Goal: Task Accomplishment & Management: Manage account settings

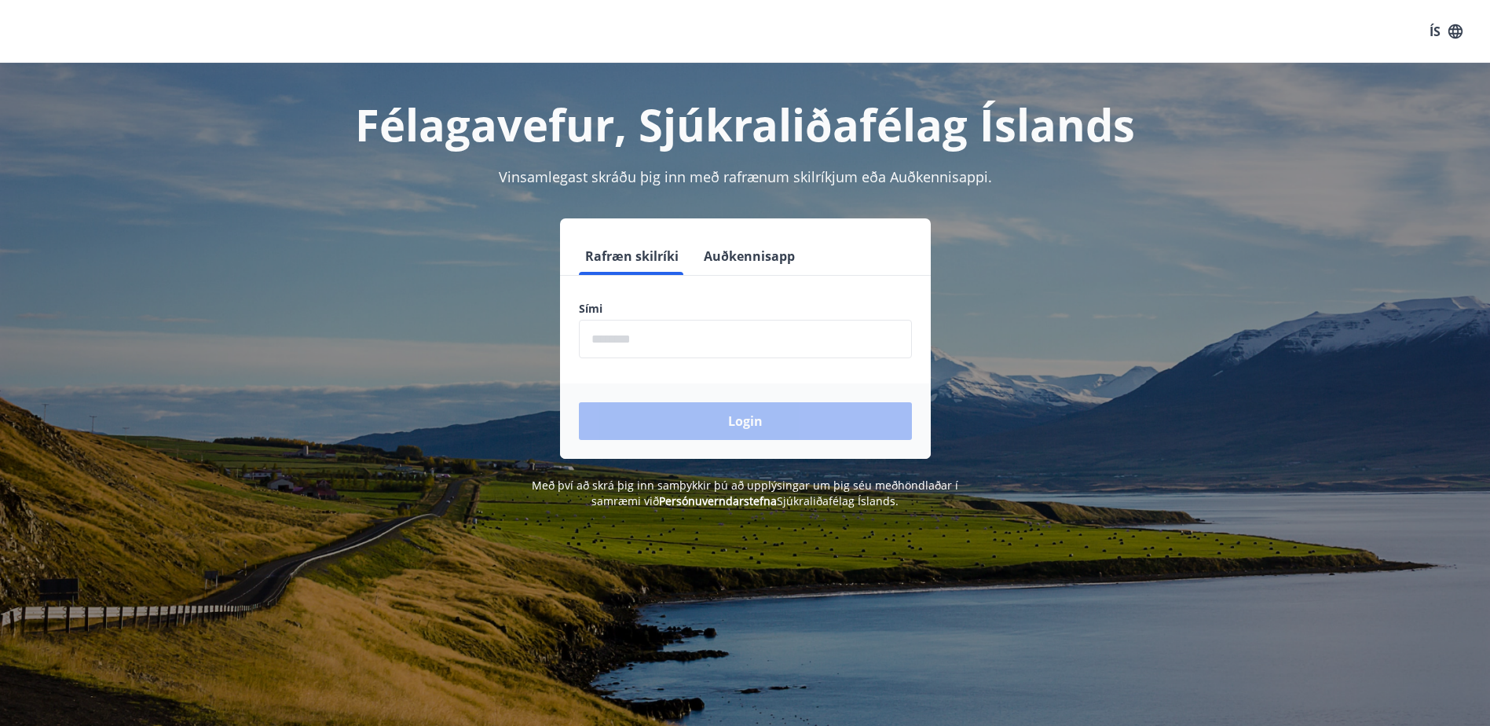
click at [636, 338] on input "phone" at bounding box center [745, 339] width 333 height 38
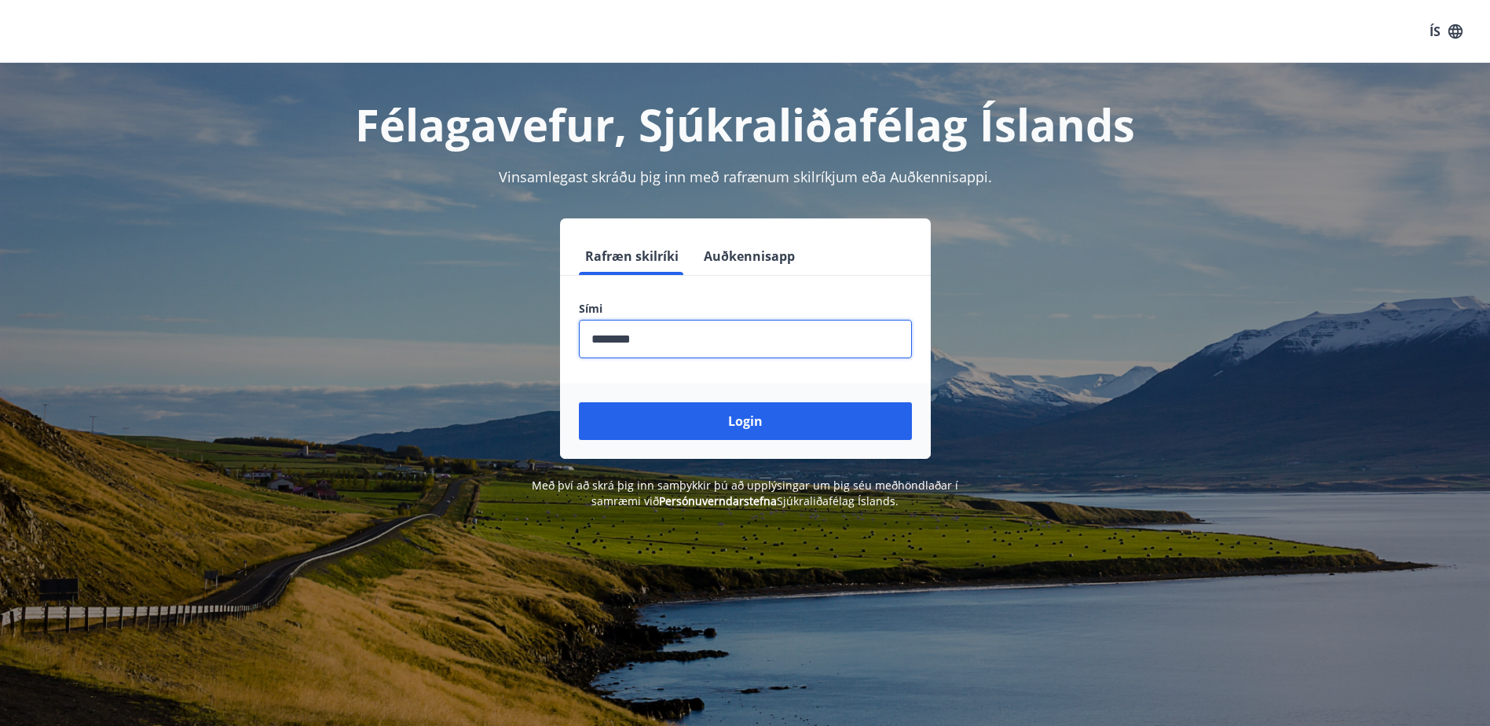
type input "********"
click at [579, 402] on button "Login" at bounding box center [745, 421] width 333 height 38
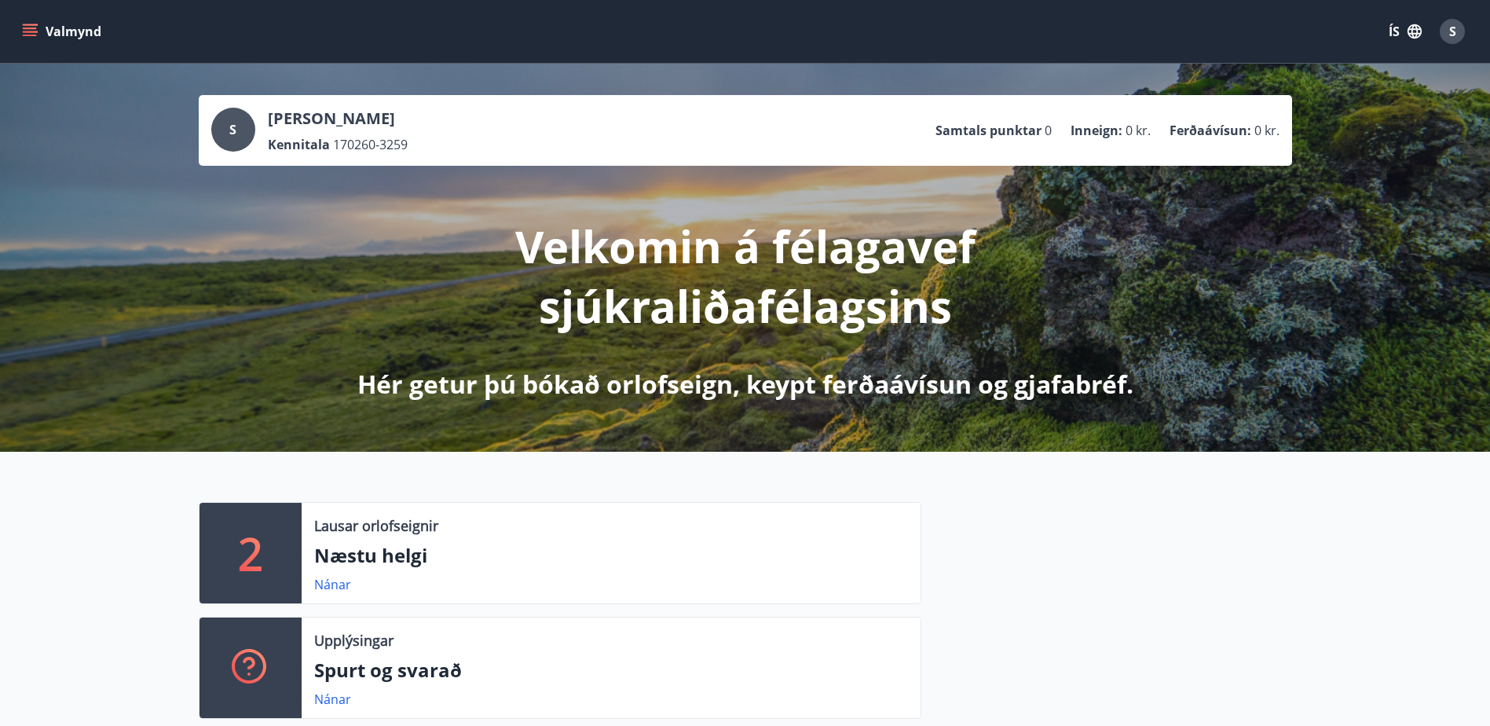
click at [27, 26] on icon "menu" at bounding box center [30, 32] width 16 height 16
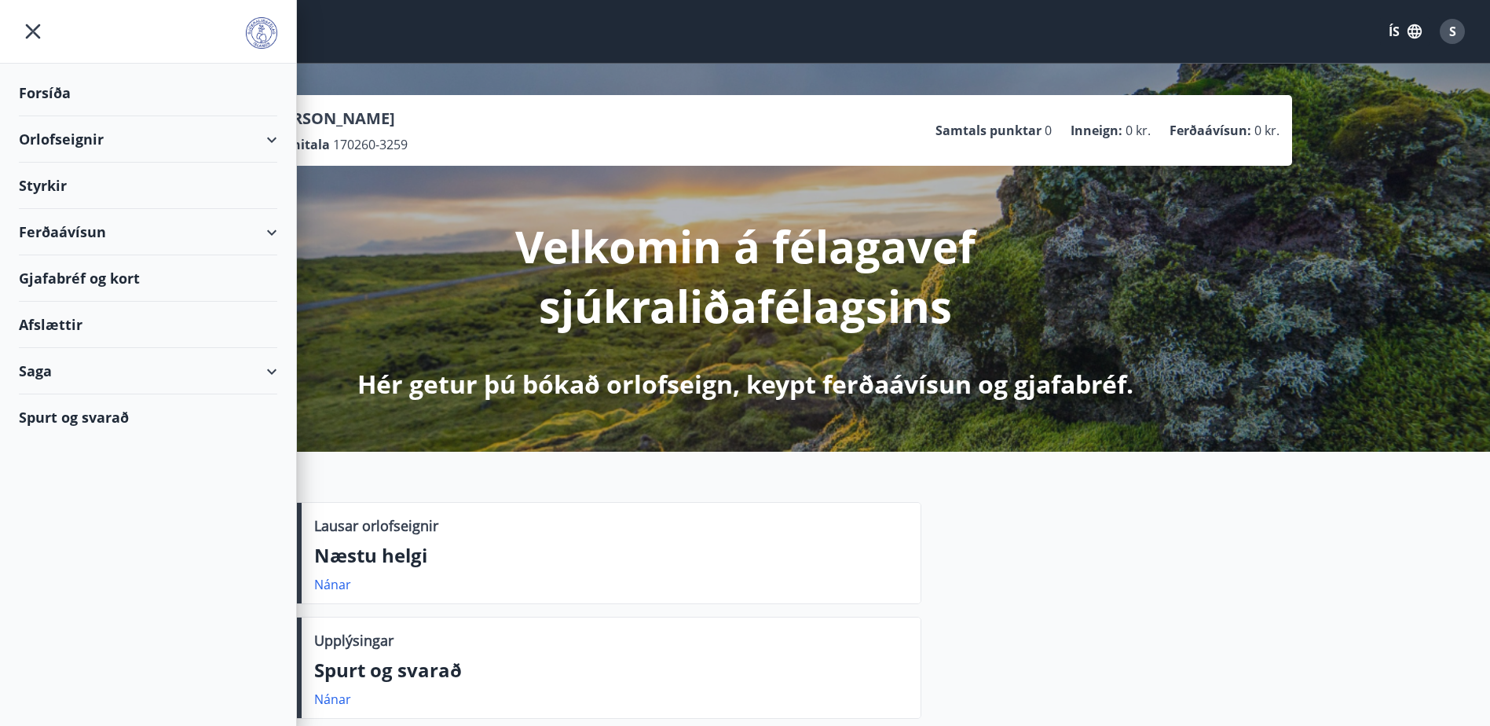
click at [51, 276] on div "Gjafabréf og kort" at bounding box center [148, 278] width 258 height 46
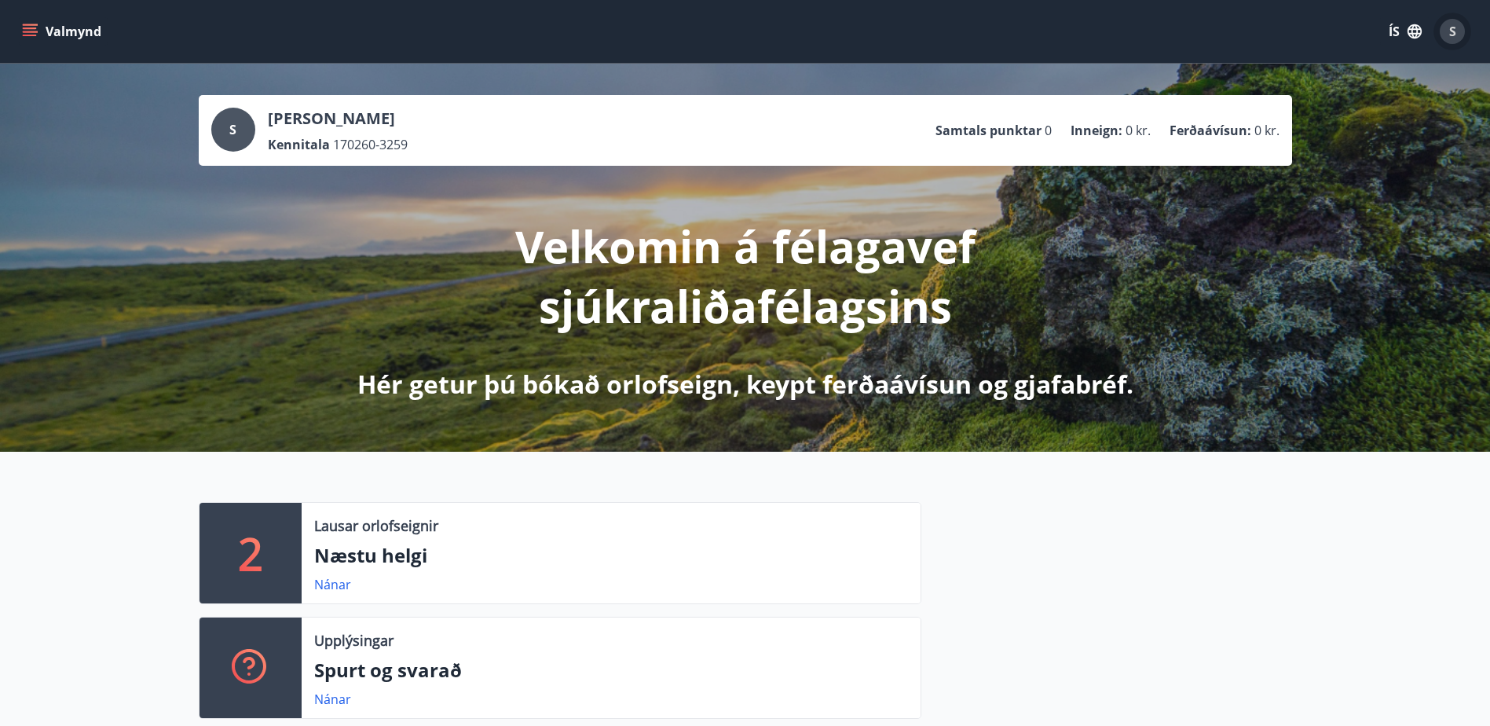
click at [1454, 30] on span "S" at bounding box center [1452, 31] width 7 height 17
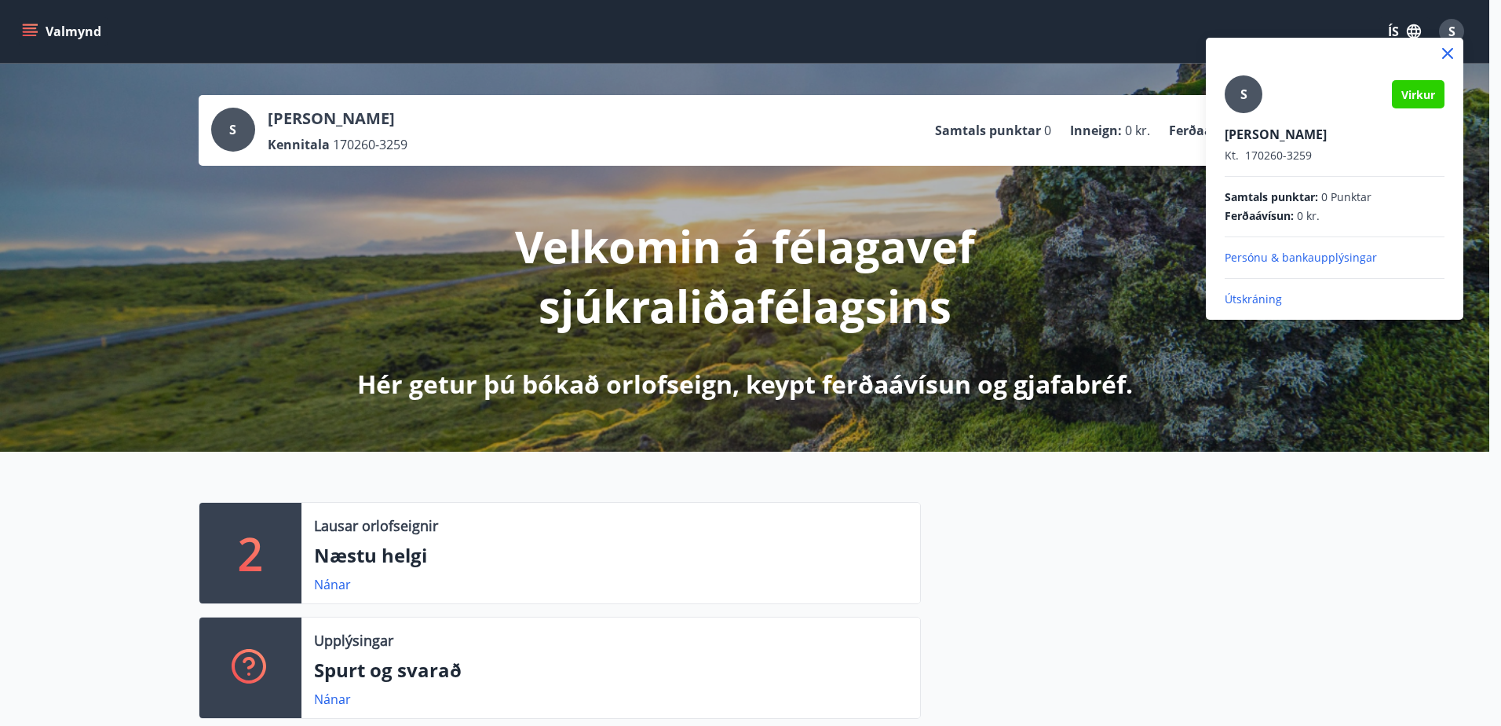
click at [1254, 301] on p "Útskráning" at bounding box center [1335, 299] width 220 height 16
